Goal: Task Accomplishment & Management: Complete application form

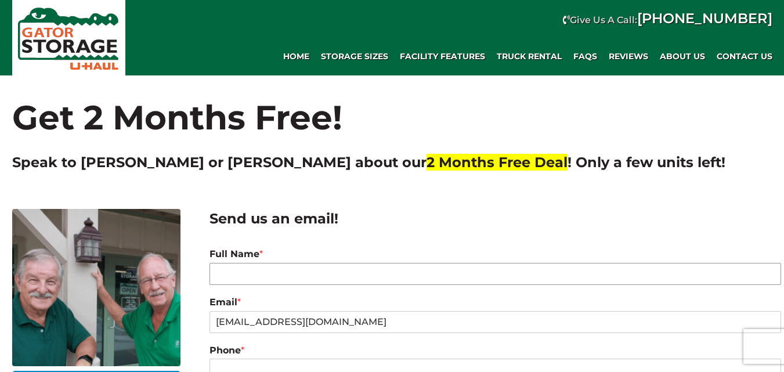
click at [229, 276] on input "Full Name *" at bounding box center [494, 274] width 571 height 22
paste input "[PERSON_NAME]"
click at [266, 277] on input "[PERSON_NAME]" at bounding box center [494, 274] width 571 height 22
click at [312, 271] on input "[PERSON_NAME]" at bounding box center [494, 274] width 571 height 22
paste input "[PERSON_NAME]"
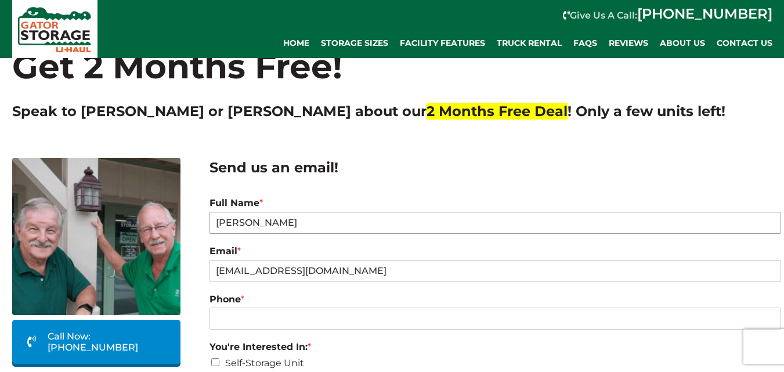
scroll to position [116, 0]
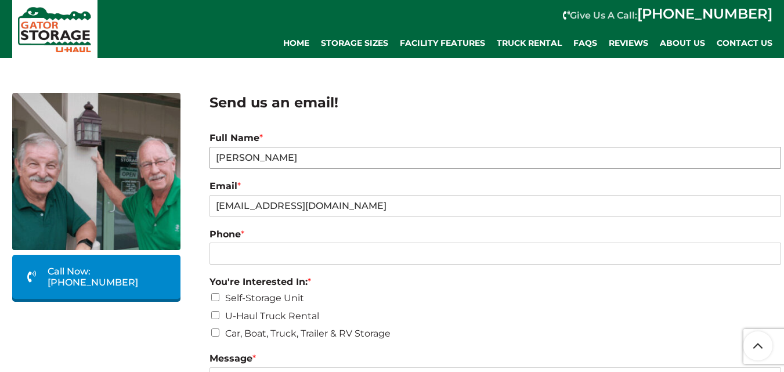
type input "[PERSON_NAME]"
click at [286, 253] on input "Phone *" at bounding box center [494, 253] width 571 height 22
paste input "3018955672"
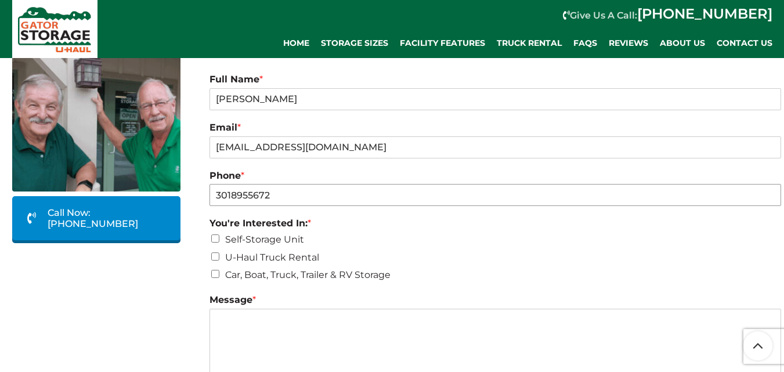
scroll to position [232, 0]
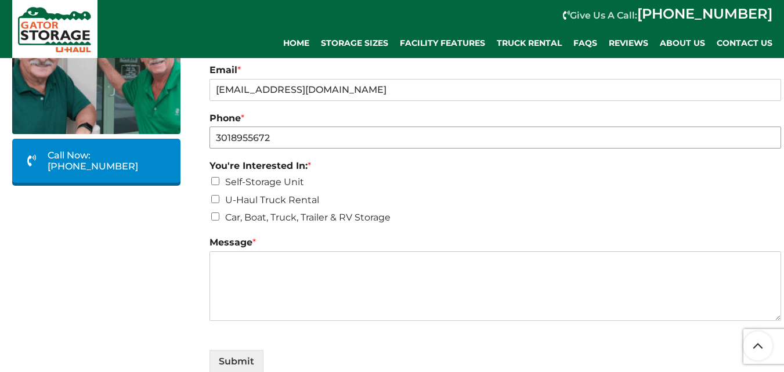
type input "3018955672"
click at [216, 176] on li "Self-Storage Unit" at bounding box center [494, 182] width 571 height 15
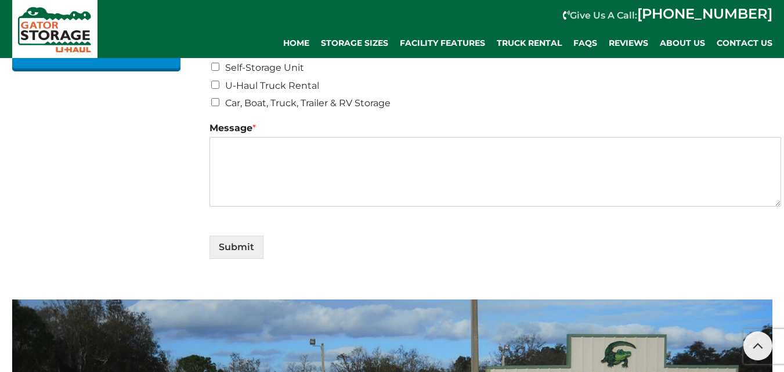
scroll to position [348, 0]
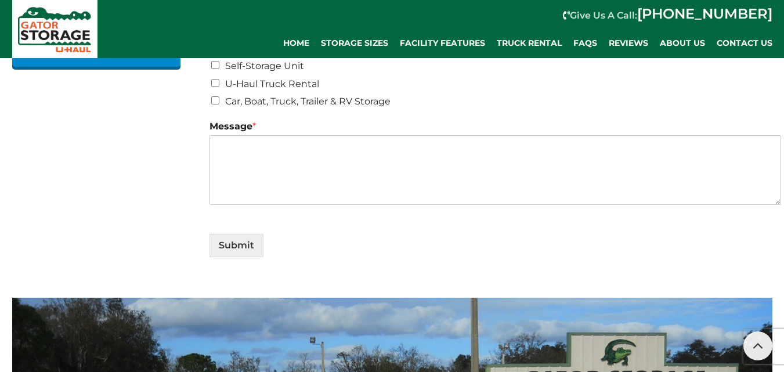
click at [217, 104] on input "Car, Boat, Truck, Trailer & RV Storage" at bounding box center [215, 100] width 8 height 8
checkbox input "true"
click at [340, 178] on textarea "Message *" at bounding box center [494, 170] width 571 height 70
type textarea "need info"
click at [255, 249] on button "Submit" at bounding box center [236, 245] width 54 height 23
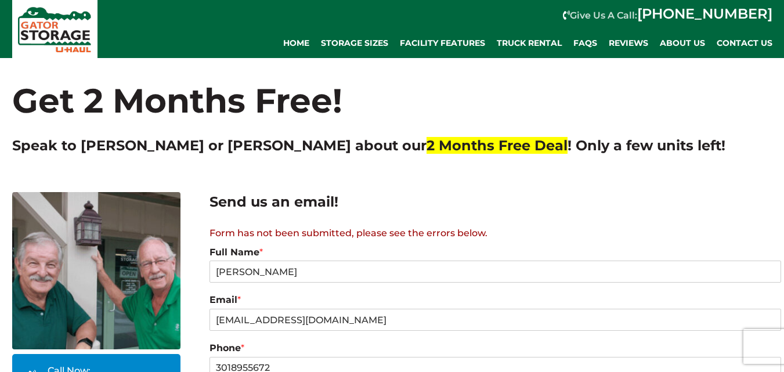
scroll to position [10, 0]
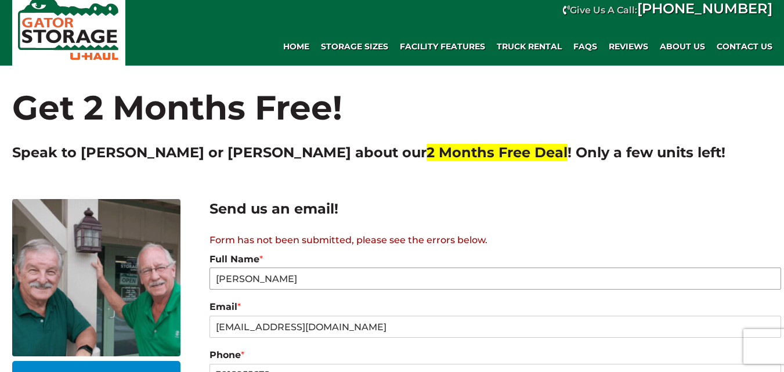
click at [311, 282] on input "[PERSON_NAME]" at bounding box center [494, 278] width 571 height 22
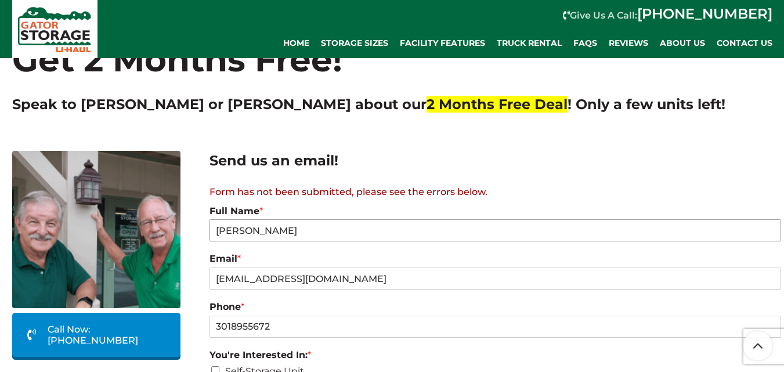
scroll to position [68, 0]
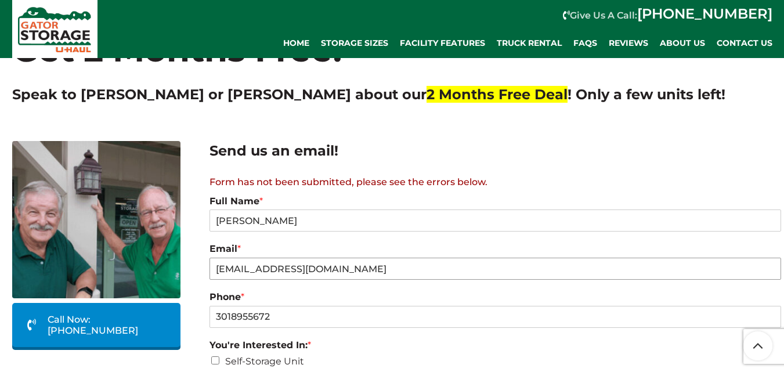
click at [311, 270] on input "[EMAIL_ADDRESS][DOMAIN_NAME]" at bounding box center [494, 269] width 571 height 22
click at [311, 270] on input "heidiyoder14@.com" at bounding box center [494, 269] width 571 height 22
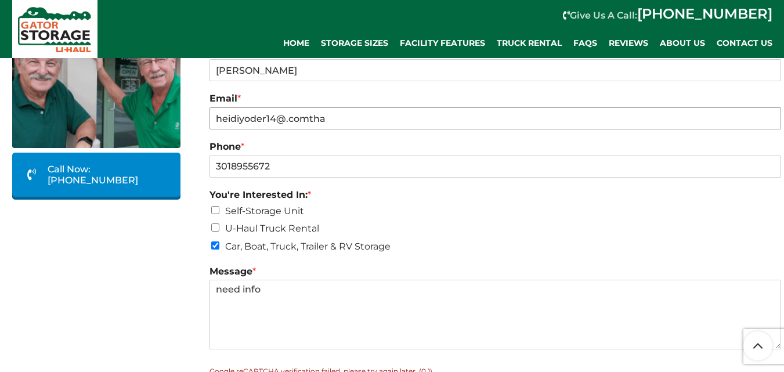
scroll to position [242, 0]
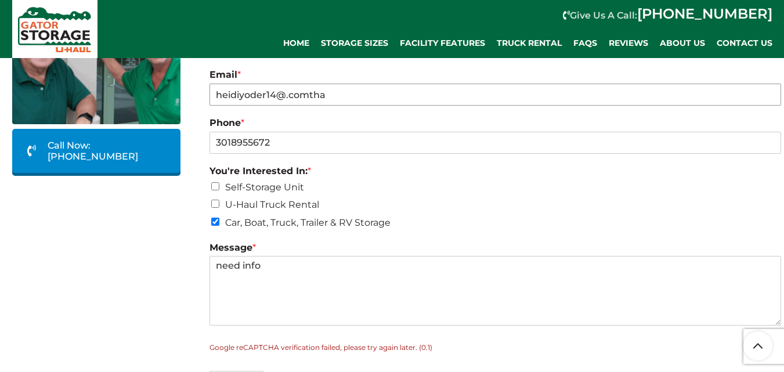
type input "heidiyoder14@.comtha"
click at [218, 203] on ul "Self-Storage Unit U-Haul Truck Rental Car, Boat, Truck, Trailer & RV Storage" at bounding box center [494, 205] width 571 height 50
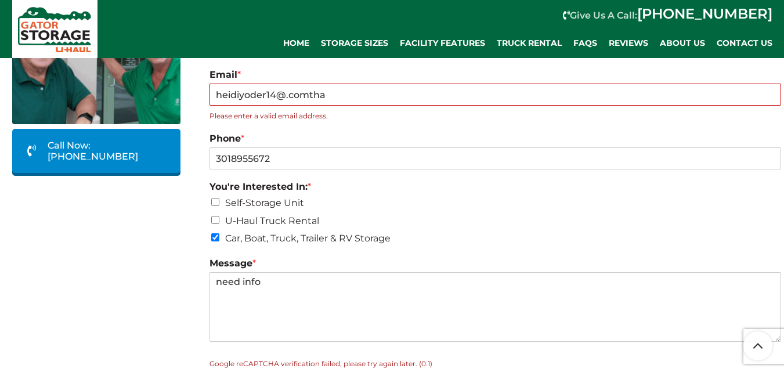
click at [216, 197] on li "Self-Storage Unit" at bounding box center [494, 202] width 571 height 15
click at [217, 220] on input "U-Haul Truck Rental" at bounding box center [215, 220] width 8 height 8
checkbox input "true"
click at [282, 102] on input "heidiyoder14@.comtha" at bounding box center [494, 95] width 571 height 22
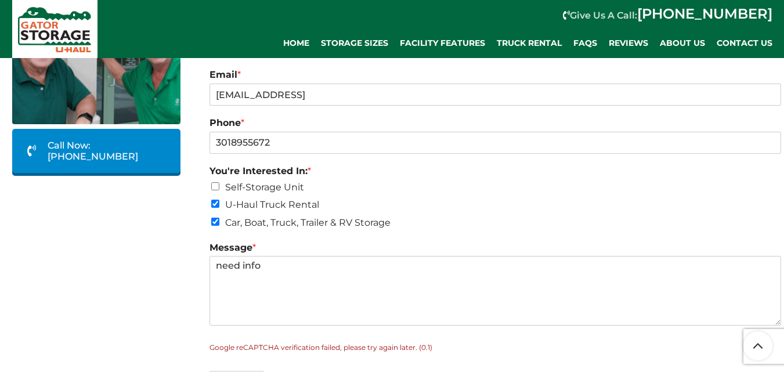
click at [222, 182] on div "You're Interested In: * Self-Storage Unit U-Haul Truck Rental Car, Boat, Truck,…" at bounding box center [494, 198] width 571 height 77
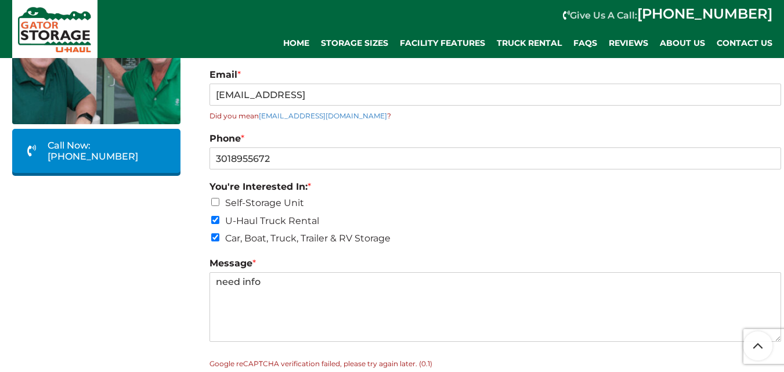
click at [331, 145] on label "Phone *" at bounding box center [494, 139] width 571 height 12
click at [331, 147] on input "3018955672" at bounding box center [494, 158] width 571 height 22
click at [352, 85] on input "[EMAIL_ADDRESS]" at bounding box center [494, 95] width 571 height 22
click at [349, 88] on input "[EMAIL_ADDRESS]" at bounding box center [494, 95] width 571 height 22
type input "[EMAIL_ADDRESS][DOMAIN_NAME]"
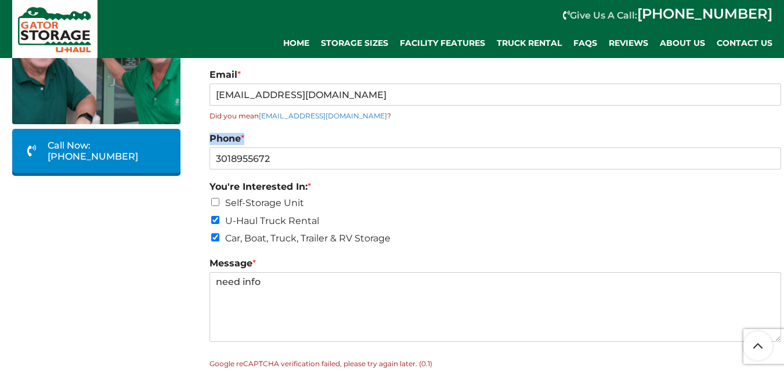
click at [340, 143] on label "Phone *" at bounding box center [494, 139] width 571 height 12
click at [340, 147] on input "3018955672" at bounding box center [494, 158] width 571 height 22
click at [340, 144] on label "Phone *" at bounding box center [494, 139] width 571 height 12
click at [340, 147] on input "3018955672" at bounding box center [494, 158] width 571 height 22
click at [341, 145] on label "Phone *" at bounding box center [494, 139] width 571 height 12
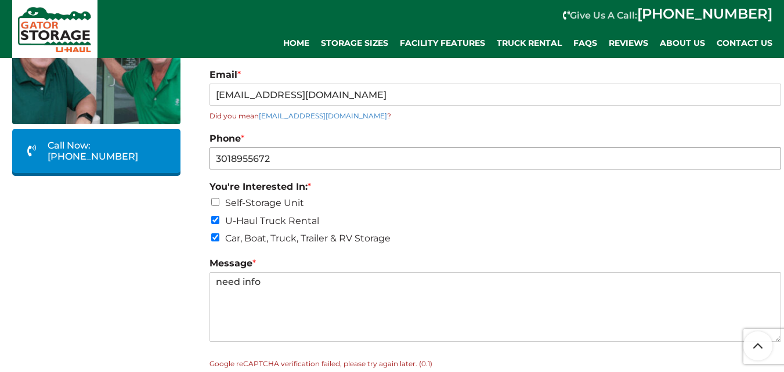
click at [341, 147] on input "3018955672" at bounding box center [494, 158] width 571 height 22
click at [343, 148] on input "3018955672" at bounding box center [494, 158] width 571 height 22
click at [335, 296] on textarea "need info" at bounding box center [494, 307] width 571 height 70
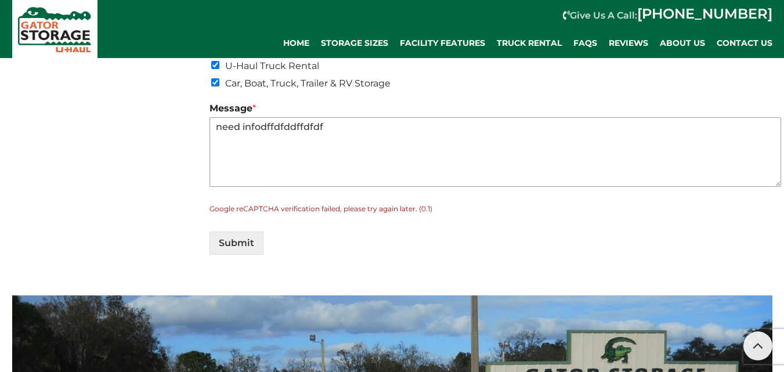
scroll to position [416, 0]
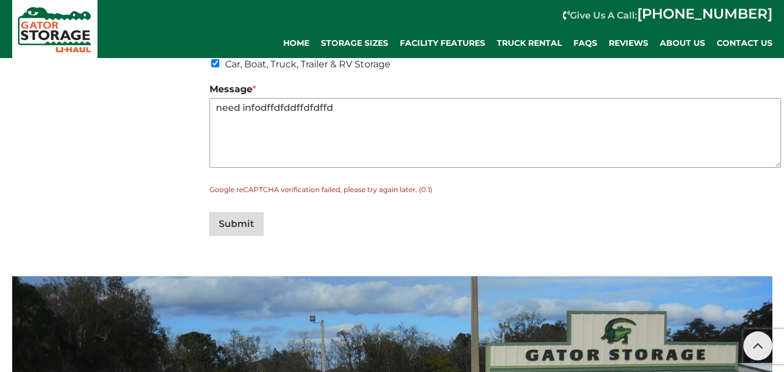
type textarea "need infodffdfddffdfdffd"
click at [212, 216] on button "Submit" at bounding box center [236, 223] width 54 height 23
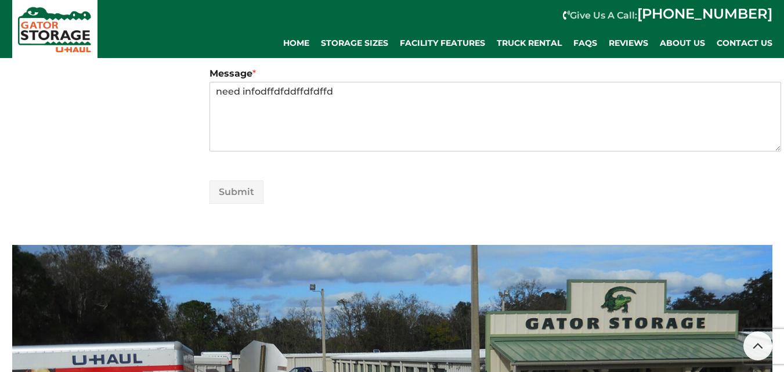
click at [412, 200] on div "Submit" at bounding box center [494, 189] width 571 height 29
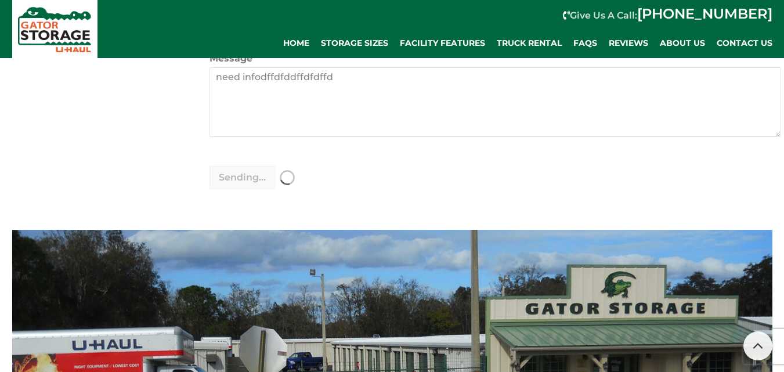
click at [341, 169] on div "Sending..." at bounding box center [494, 174] width 571 height 29
